Goal: Information Seeking & Learning: Learn about a topic

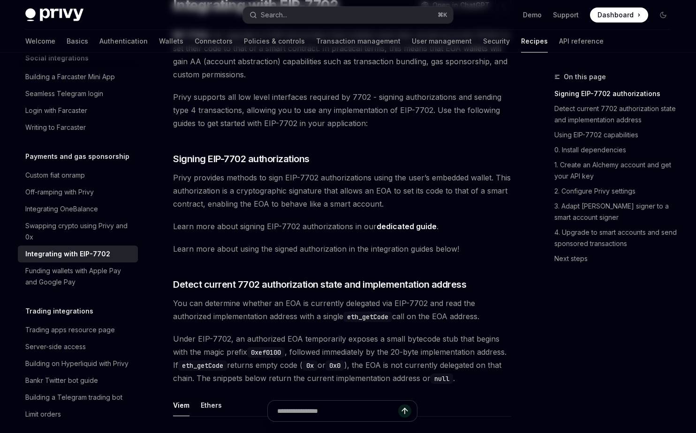
scroll to position [95, 0]
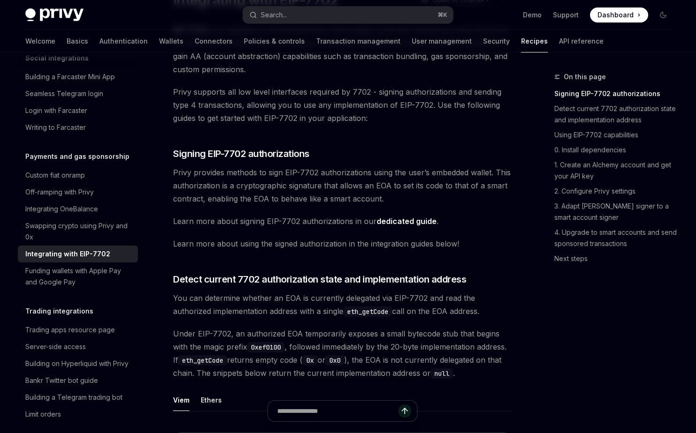
click at [400, 222] on link "dedicated guide" at bounding box center [406, 222] width 60 height 10
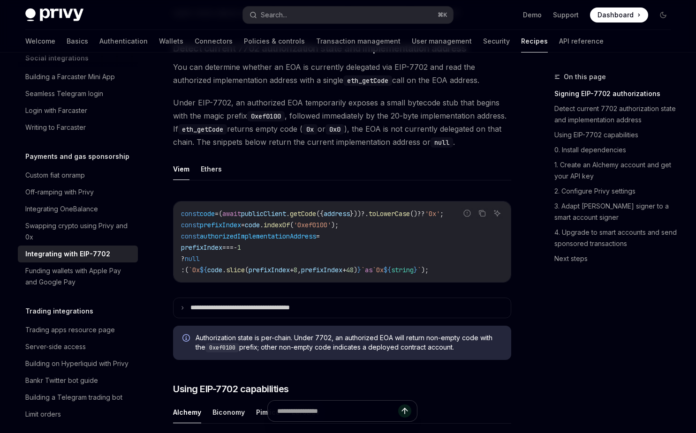
scroll to position [293, 0]
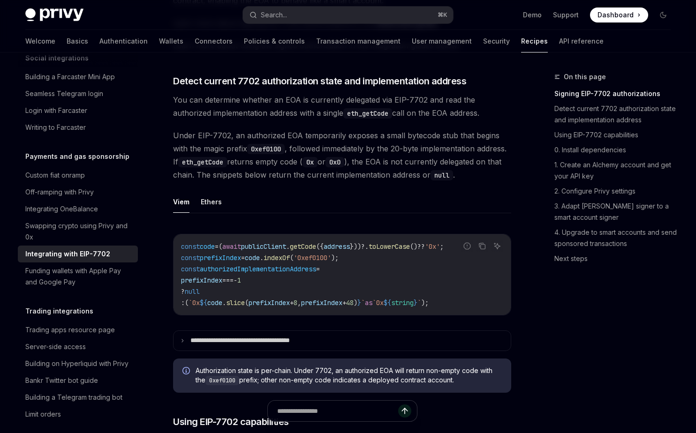
click at [253, 118] on span "You can determine whether an EOA is currently delegated via EIP-7702 and read t…" at bounding box center [342, 106] width 338 height 26
drag, startPoint x: 198, startPoint y: 133, endPoint x: 228, endPoint y: 133, distance: 30.0
click at [228, 133] on span "Under EIP-7702, an authorized EOA temporarily exposes a small bytecode stub tha…" at bounding box center [342, 155] width 338 height 53
copy span "EIP-7702"
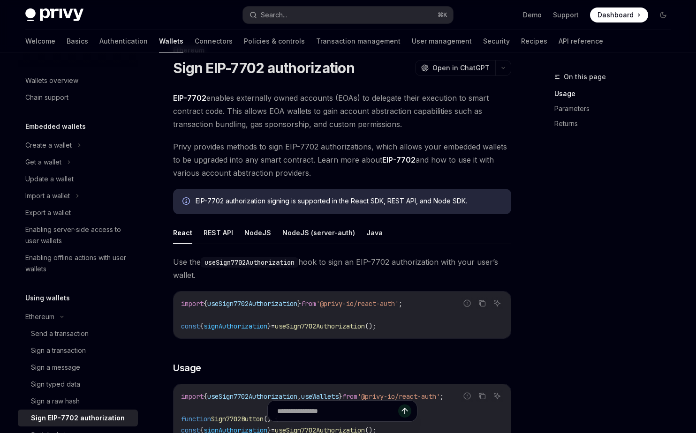
scroll to position [27, 0]
